Goal: Information Seeking & Learning: Learn about a topic

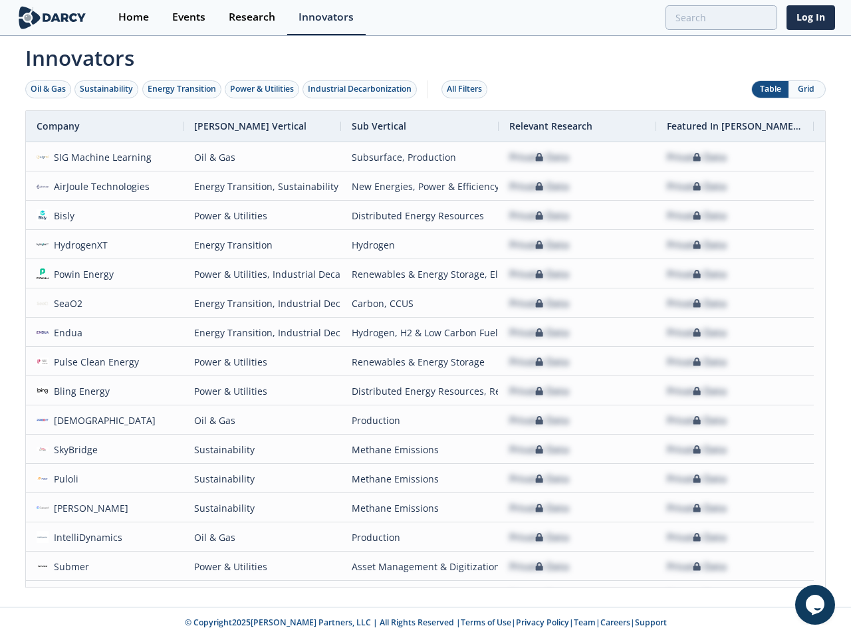
click at [49, 89] on div "Oil & Gas" at bounding box center [48, 89] width 35 height 12
click at [107, 89] on div "Sustainability" at bounding box center [106, 89] width 53 height 12
click at [182, 89] on div "Energy Transition" at bounding box center [182, 89] width 68 height 12
click at [263, 89] on div "Power & Utilities" at bounding box center [262, 89] width 64 height 12
click at [362, 89] on div "Industrial Decarbonization" at bounding box center [360, 89] width 104 height 12
